Goal: Navigation & Orientation: Find specific page/section

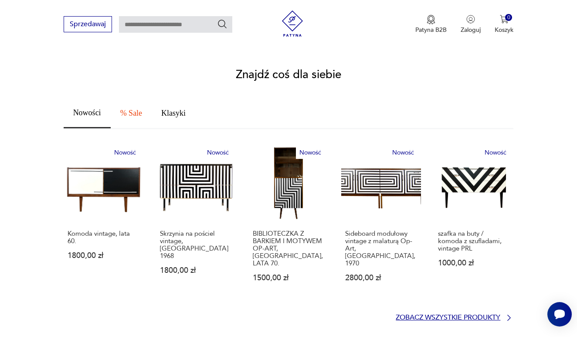
click at [423, 314] on p "Zobacz wszystkie produkty" at bounding box center [448, 317] width 105 height 6
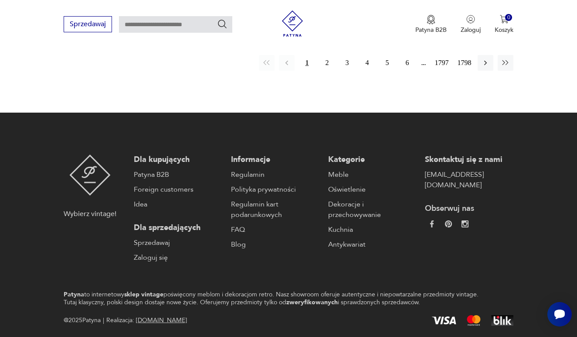
scroll to position [1316, 0]
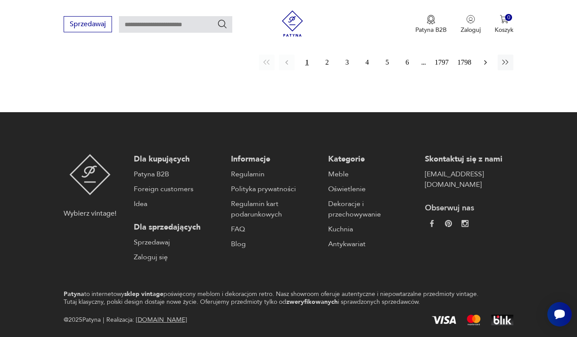
click at [487, 65] on icon "button" at bounding box center [486, 62] width 3 height 5
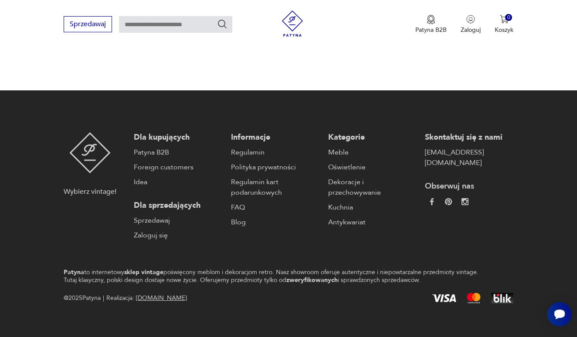
scroll to position [1390, 0]
click at [490, 44] on icon "button" at bounding box center [485, 40] width 9 height 9
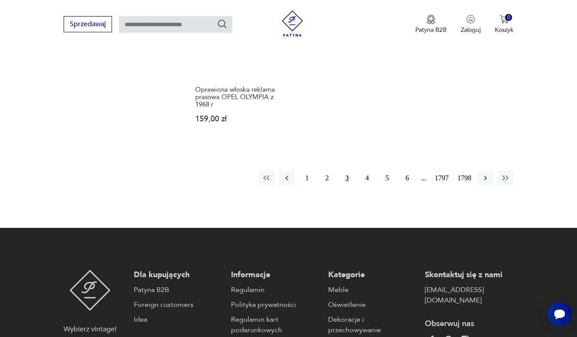
scroll to position [1234, 0]
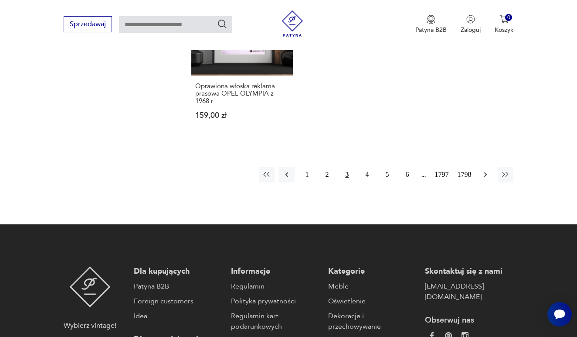
click at [485, 173] on icon "button" at bounding box center [485, 174] width 9 height 9
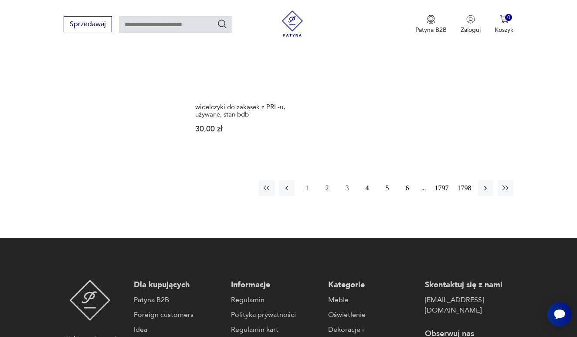
scroll to position [1239, 0]
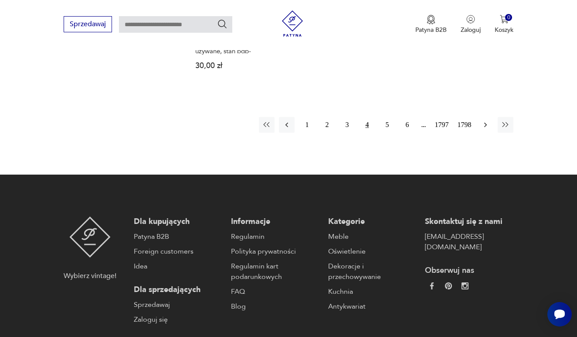
click at [488, 129] on icon "button" at bounding box center [485, 124] width 9 height 9
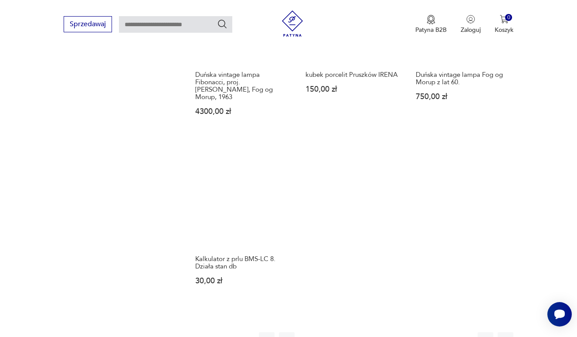
scroll to position [1071, 0]
